Goal: Information Seeking & Learning: Learn about a topic

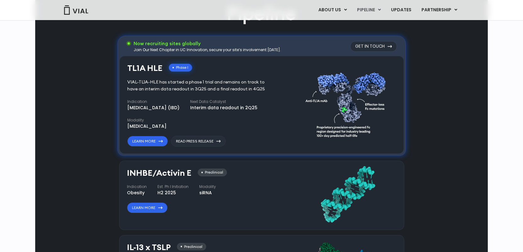
scroll to position [396, 0]
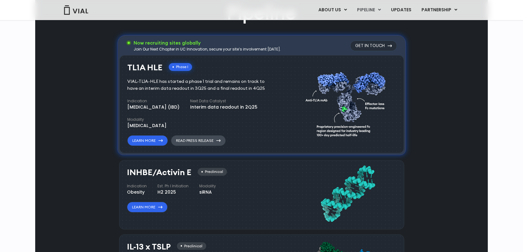
click at [213, 142] on link "Read Press Release" at bounding box center [198, 140] width 55 height 11
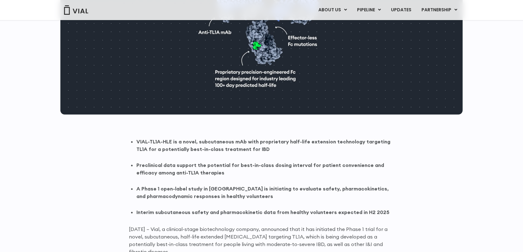
scroll to position [283, 0]
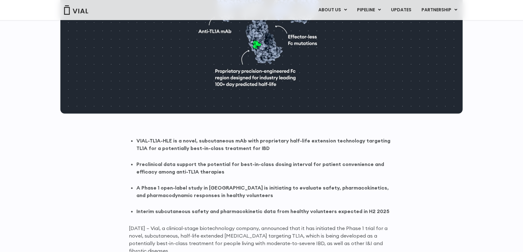
drag, startPoint x: 382, startPoint y: 141, endPoint x: 393, endPoint y: 139, distance: 11.7
click at [393, 139] on li "VIAL-TL1A-HLE is a novel, subcutaneous mAb with proprietary half-life extension…" at bounding box center [265, 144] width 258 height 15
drag, startPoint x: 393, startPoint y: 139, endPoint x: 389, endPoint y: 151, distance: 12.5
click at [382, 139] on li "VIAL-TL1A-HLE is a novel, subcutaneous mAb with proprietary half-life extension…" at bounding box center [265, 144] width 258 height 15
copy strong "TL1A"
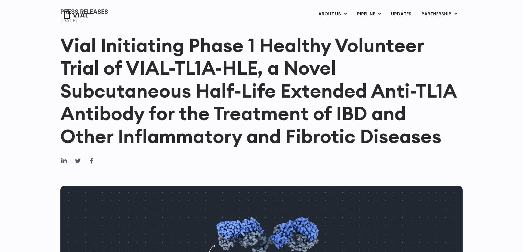
scroll to position [0, 0]
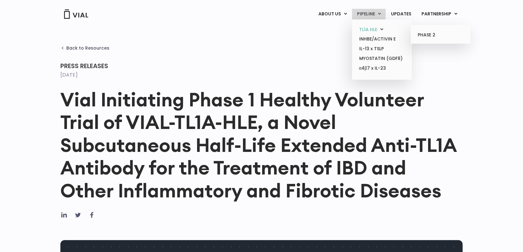
click at [371, 28] on link "TL1A HLE" at bounding box center [381, 30] width 55 height 10
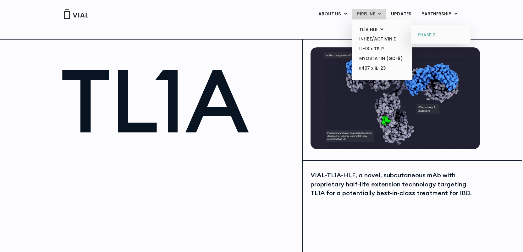
click at [424, 33] on link "PHASE 2" at bounding box center [440, 35] width 55 height 10
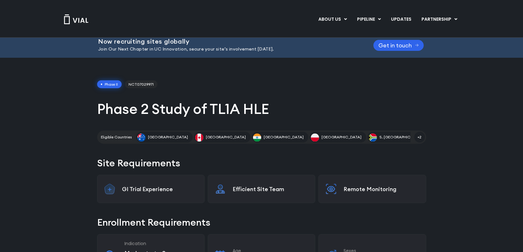
scroll to position [5, 0]
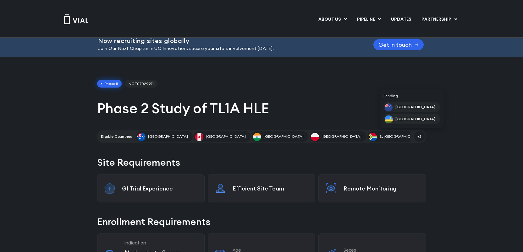
click at [421, 134] on span "+2" at bounding box center [419, 136] width 11 height 11
click at [143, 83] on span "NCT07029971" at bounding box center [141, 84] width 33 height 8
drag, startPoint x: 130, startPoint y: 84, endPoint x: 154, endPoint y: 85, distance: 24.5
click at [154, 85] on span "NCT07029971" at bounding box center [141, 84] width 33 height 8
copy span "NCT07029971"
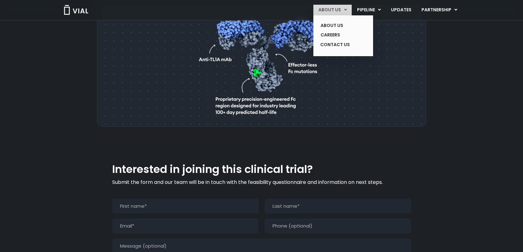
scroll to position [477, 0]
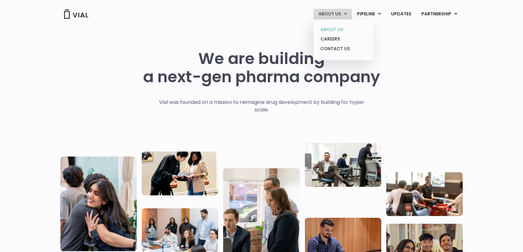
click at [334, 29] on link "ABOUT US" at bounding box center [342, 30] width 55 height 10
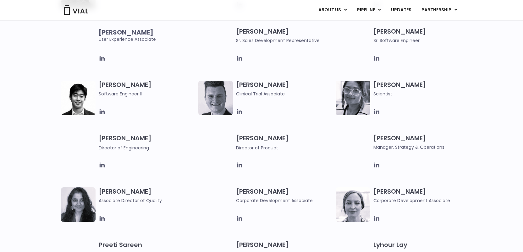
scroll to position [714, 0]
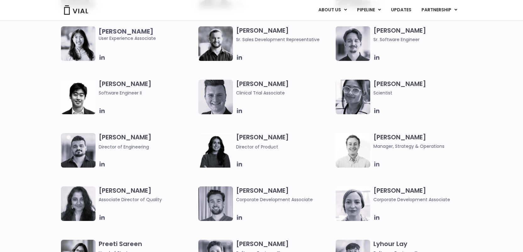
click at [378, 165] on icon at bounding box center [376, 164] width 7 height 7
